Goal: Task Accomplishment & Management: Manage account settings

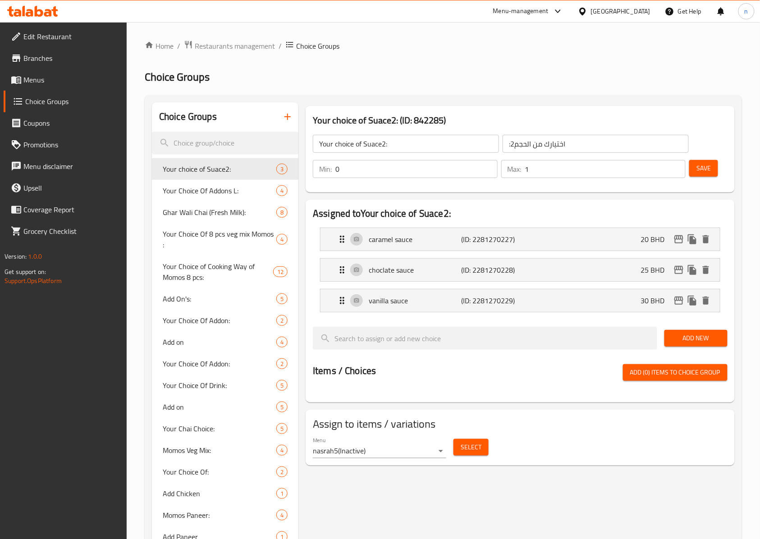
click at [34, 8] on icon at bounding box center [32, 11] width 51 height 11
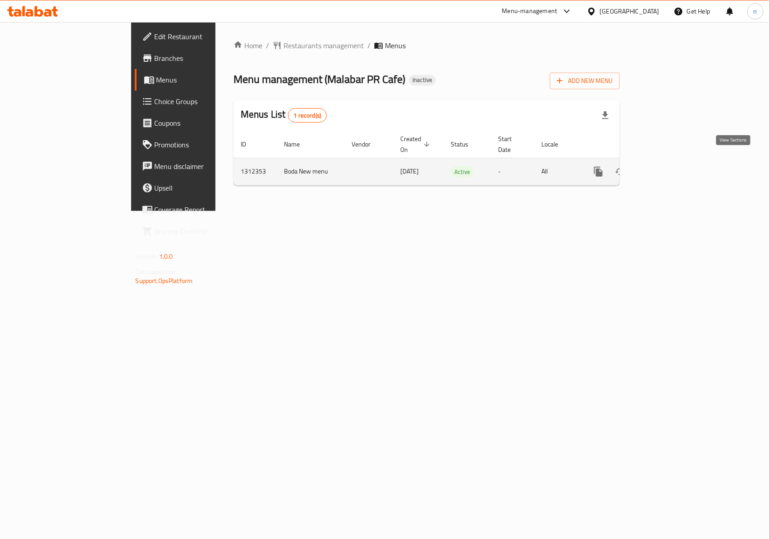
click at [669, 166] on icon "enhanced table" at bounding box center [663, 171] width 11 height 11
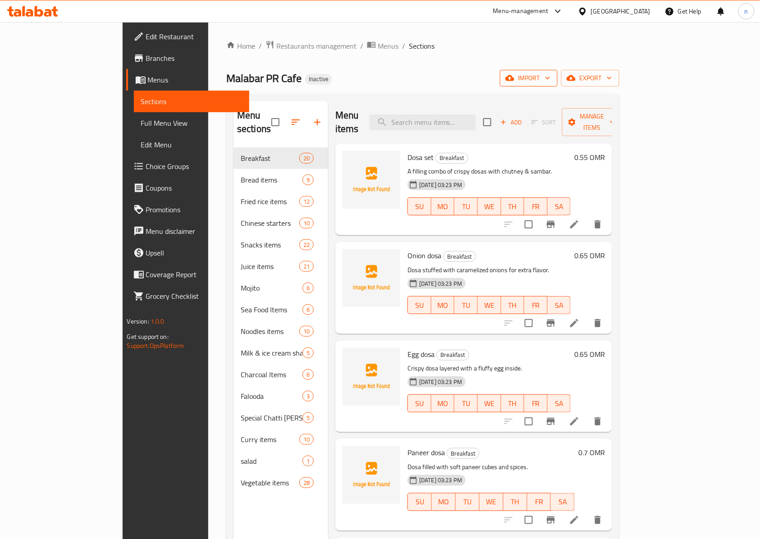
click at [550, 78] on icon "button" at bounding box center [548, 78] width 5 height 3
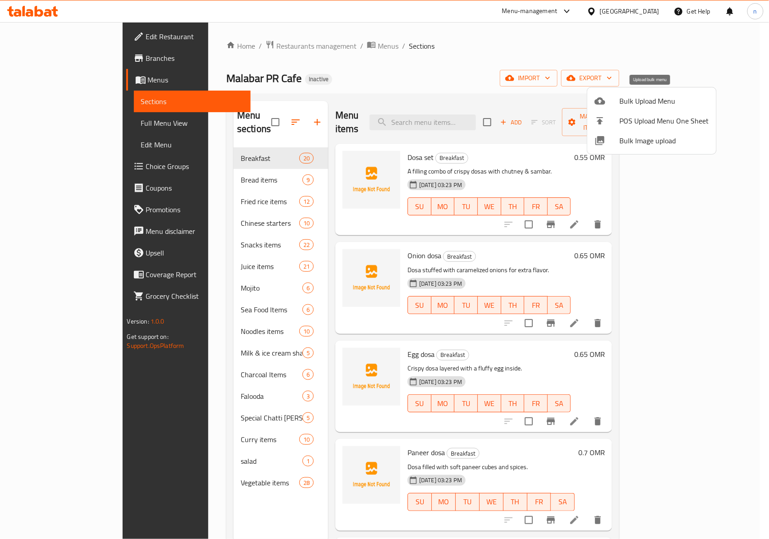
click at [641, 98] on span "Bulk Upload Menu" at bounding box center [664, 101] width 89 height 11
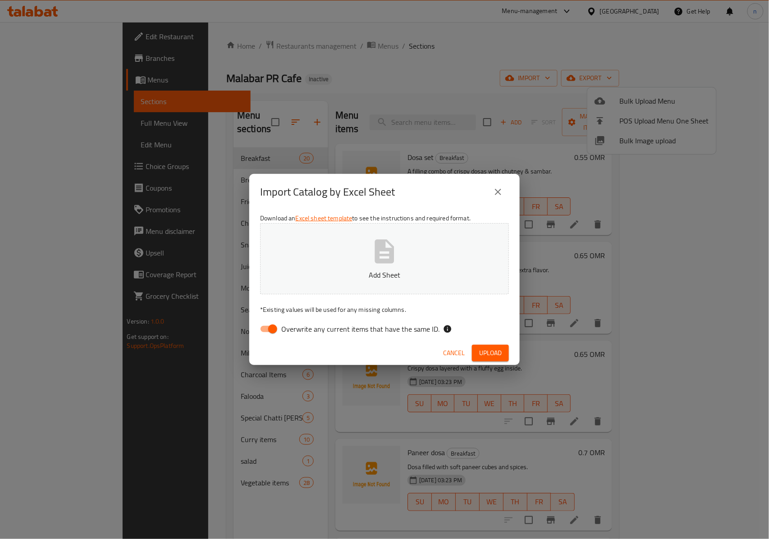
click at [269, 330] on input "Overwrite any current items that have the same ID." at bounding box center [272, 329] width 51 height 17
checkbox input "false"
click at [491, 353] on span "Upload" at bounding box center [490, 353] width 23 height 11
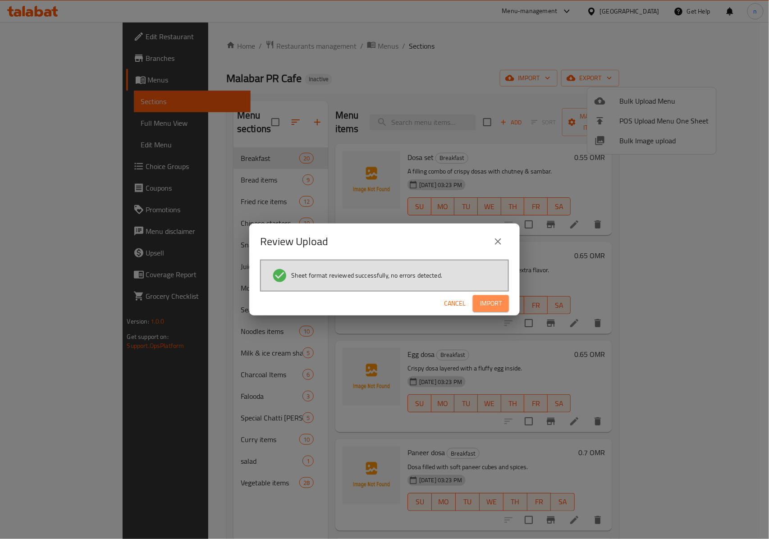
click at [493, 298] on span "Import" at bounding box center [491, 303] width 22 height 11
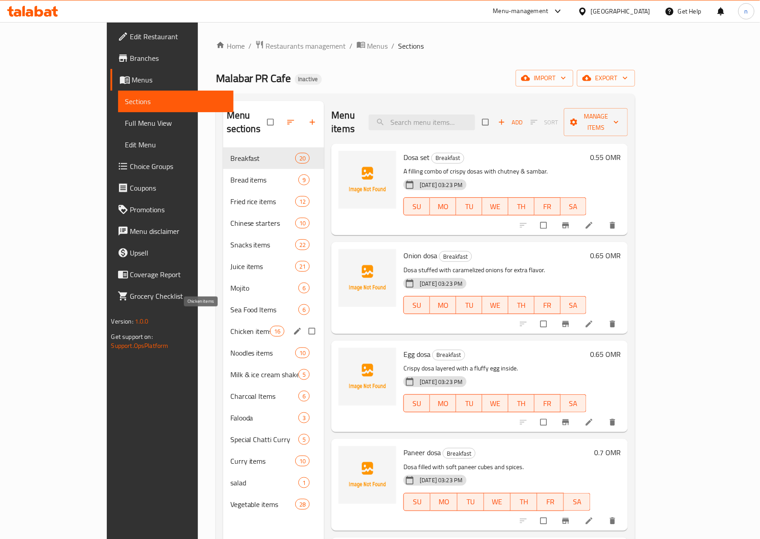
click at [230, 326] on span "Chicken items" at bounding box center [250, 331] width 40 height 11
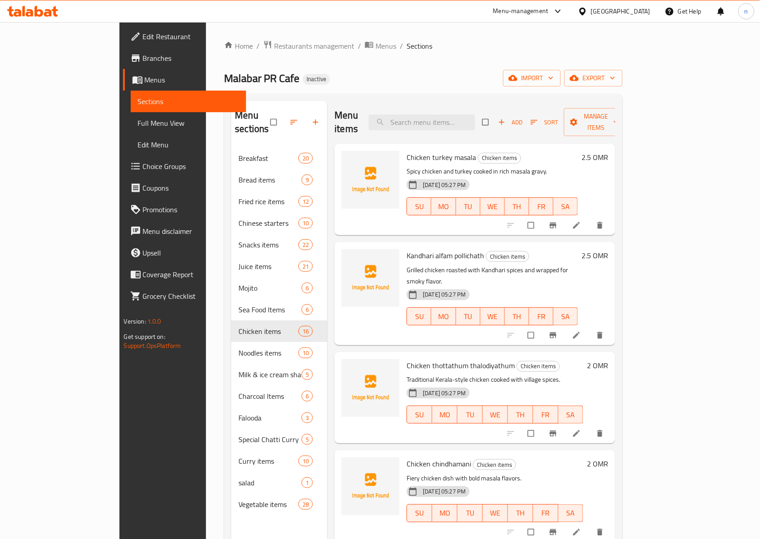
click at [138, 123] on span "Full Menu View" at bounding box center [188, 123] width 101 height 11
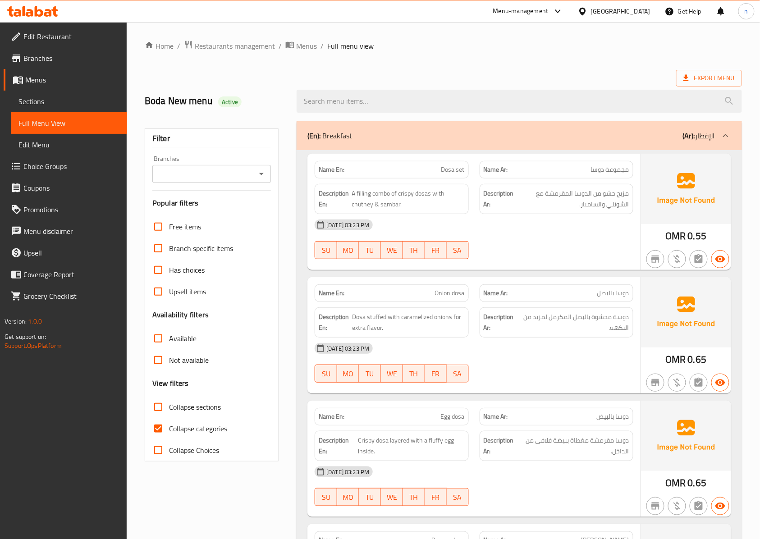
click at [160, 428] on input "Collapse categories" at bounding box center [158, 429] width 22 height 22
checkbox input "false"
click at [156, 408] on input "Collapse sections" at bounding box center [158, 407] width 22 height 22
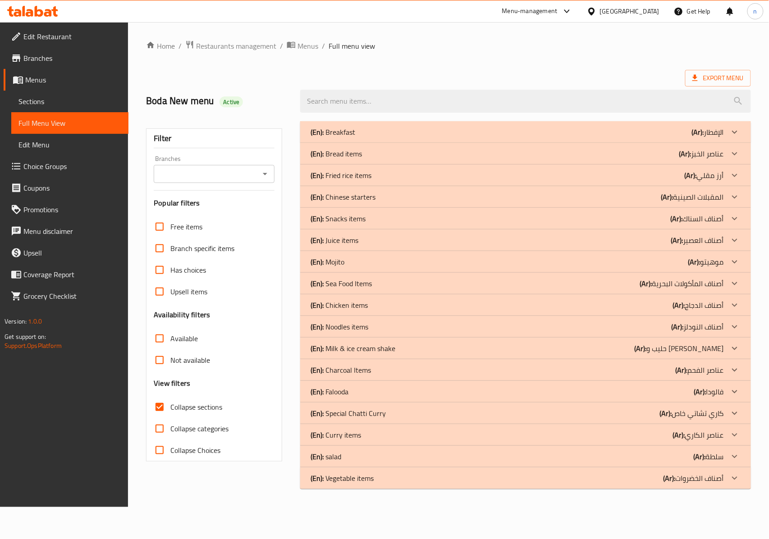
click at [404, 307] on div "(En): Chicken items (Ar): أصناف الدجاج" at bounding box center [517, 305] width 413 height 11
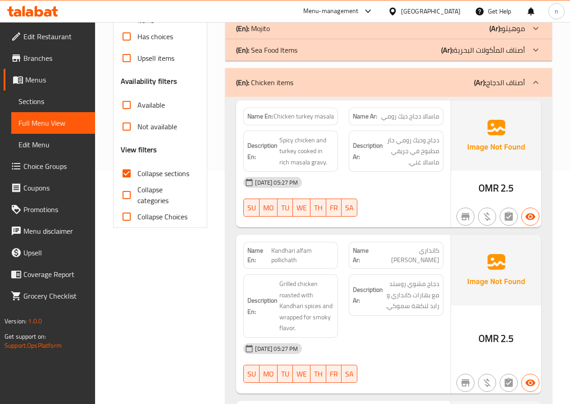
scroll to position [66, 0]
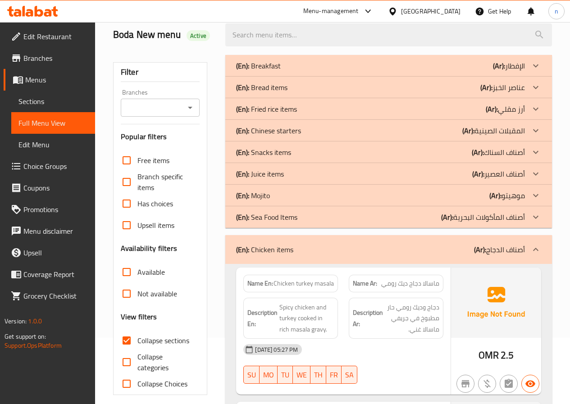
click at [126, 342] on input "Collapse sections" at bounding box center [127, 341] width 22 height 22
checkbox input "false"
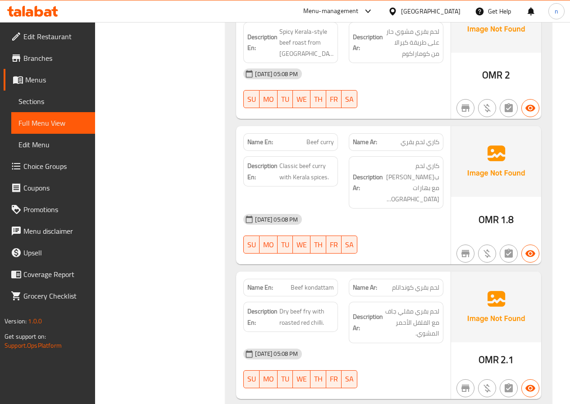
scroll to position [26634, 0]
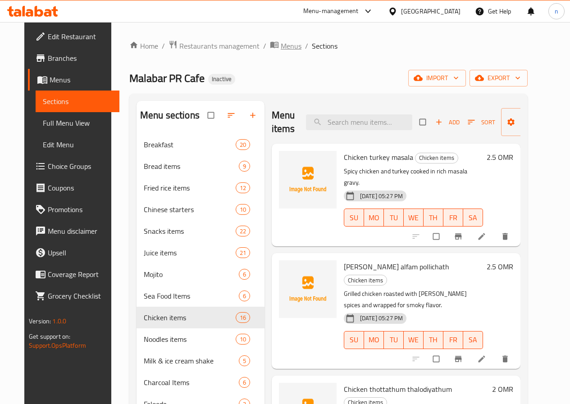
click at [281, 46] on span "Menus" at bounding box center [291, 46] width 21 height 11
